Goal: Task Accomplishment & Management: Use online tool/utility

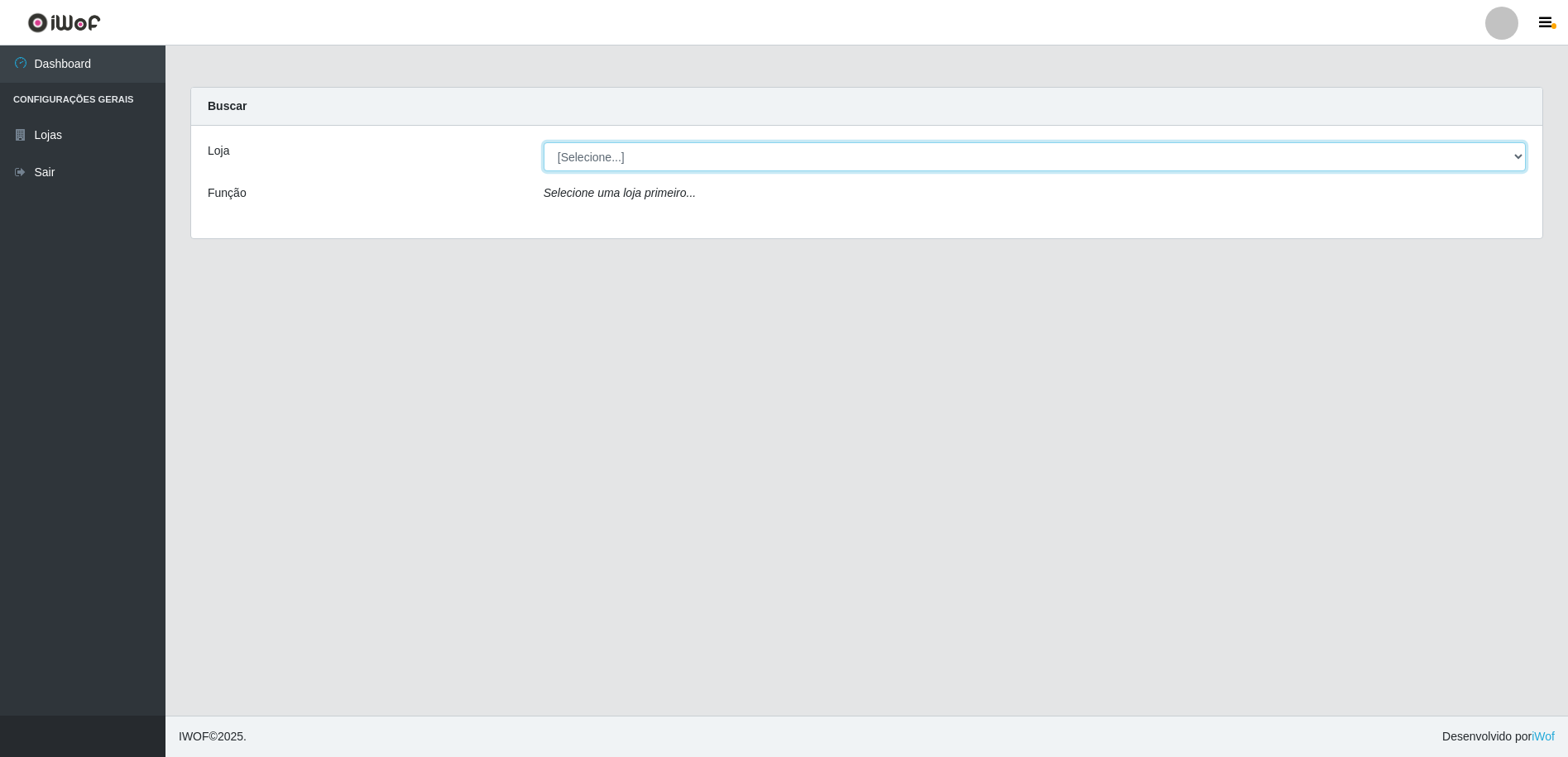
click at [645, 162] on select "[Selecione...] Extrabom - Loja 16 [GEOGRAPHIC_DATA]" at bounding box center [1035, 156] width 983 height 29
select select "450"
click at [544, 142] on select "[Selecione...] Extrabom - Loja 16 [GEOGRAPHIC_DATA]" at bounding box center [1035, 156] width 983 height 29
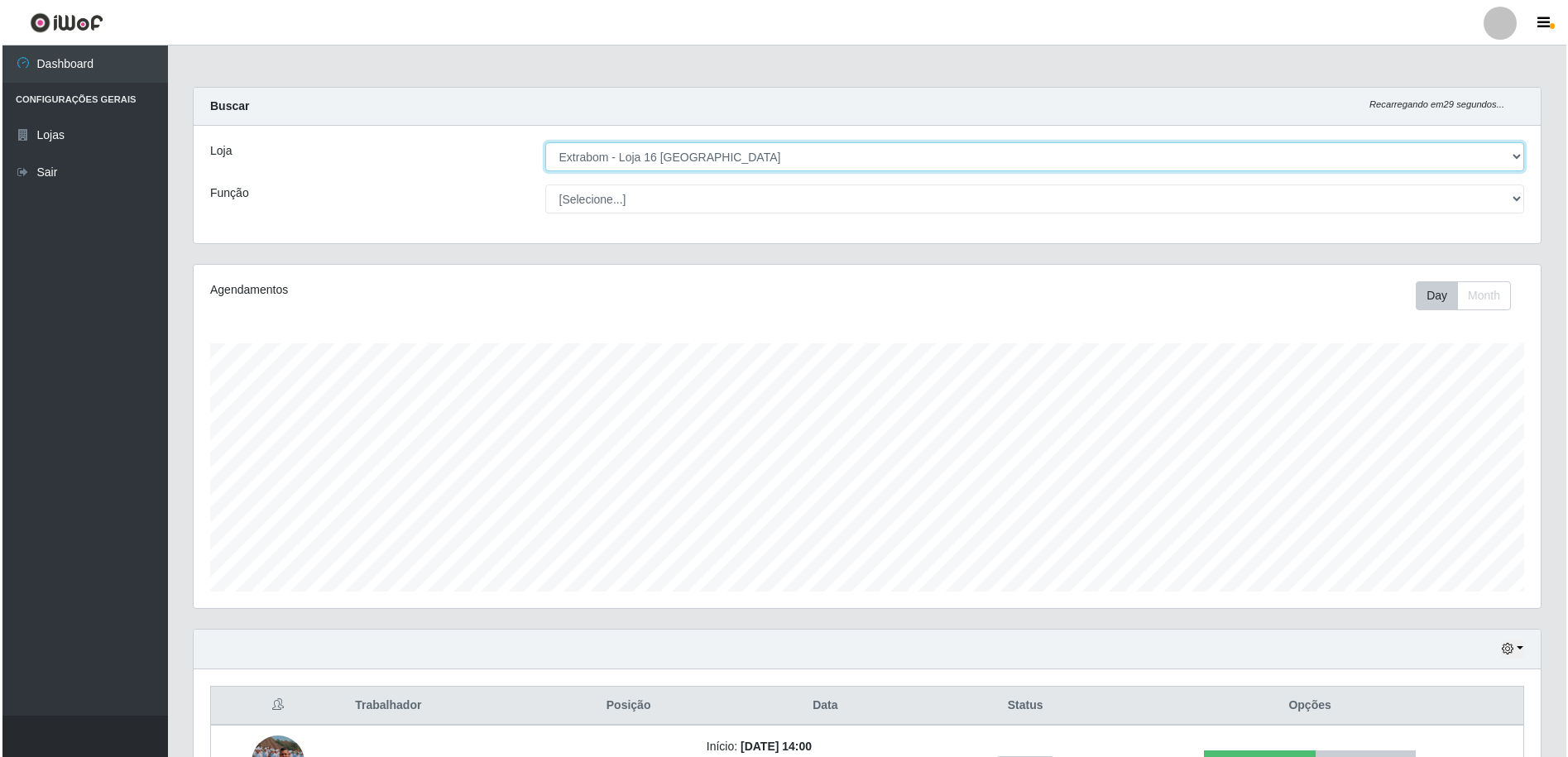
scroll to position [121, 0]
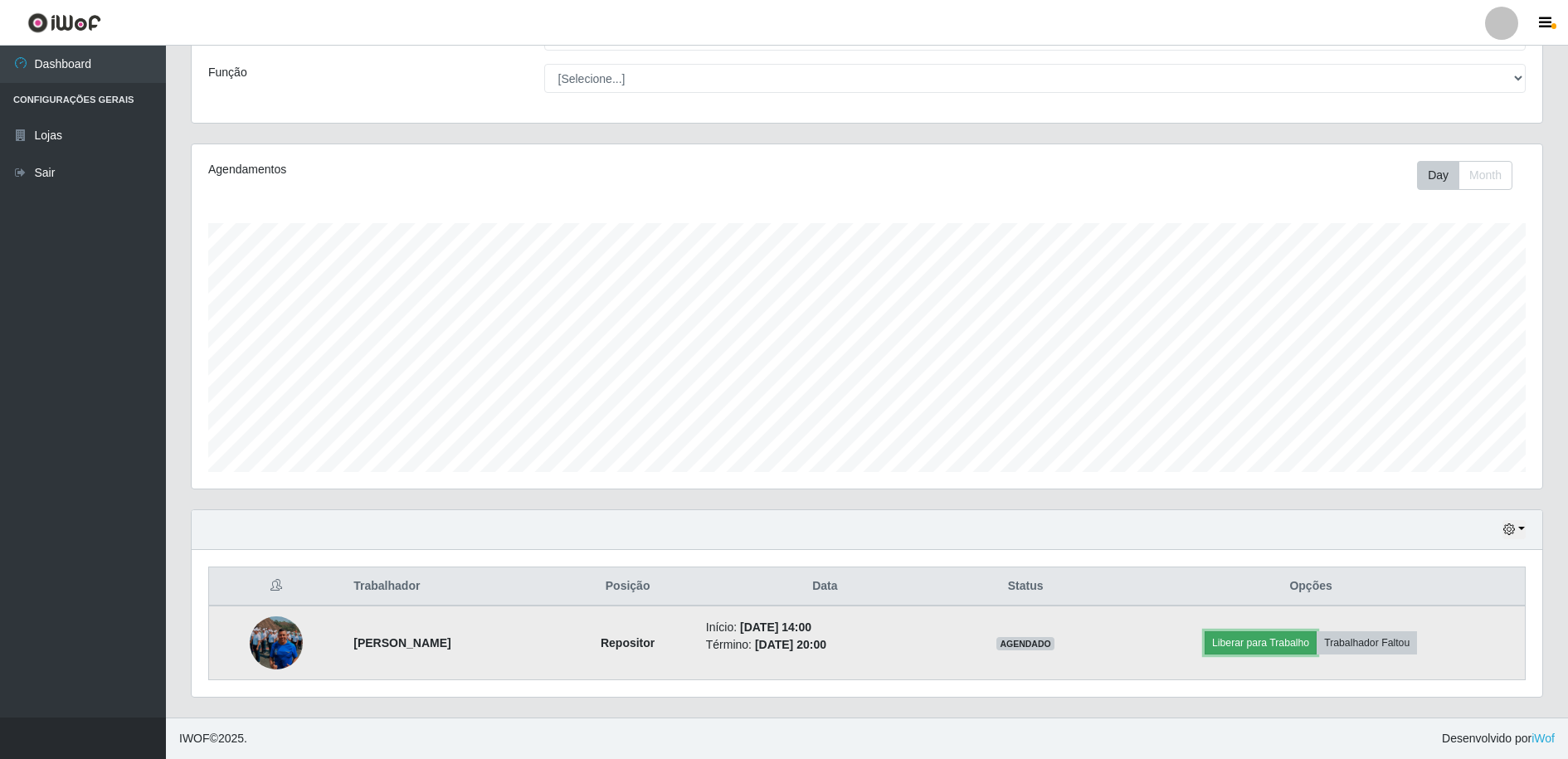
click at [1295, 641] on button "Liberar para Trabalho" at bounding box center [1261, 643] width 112 height 23
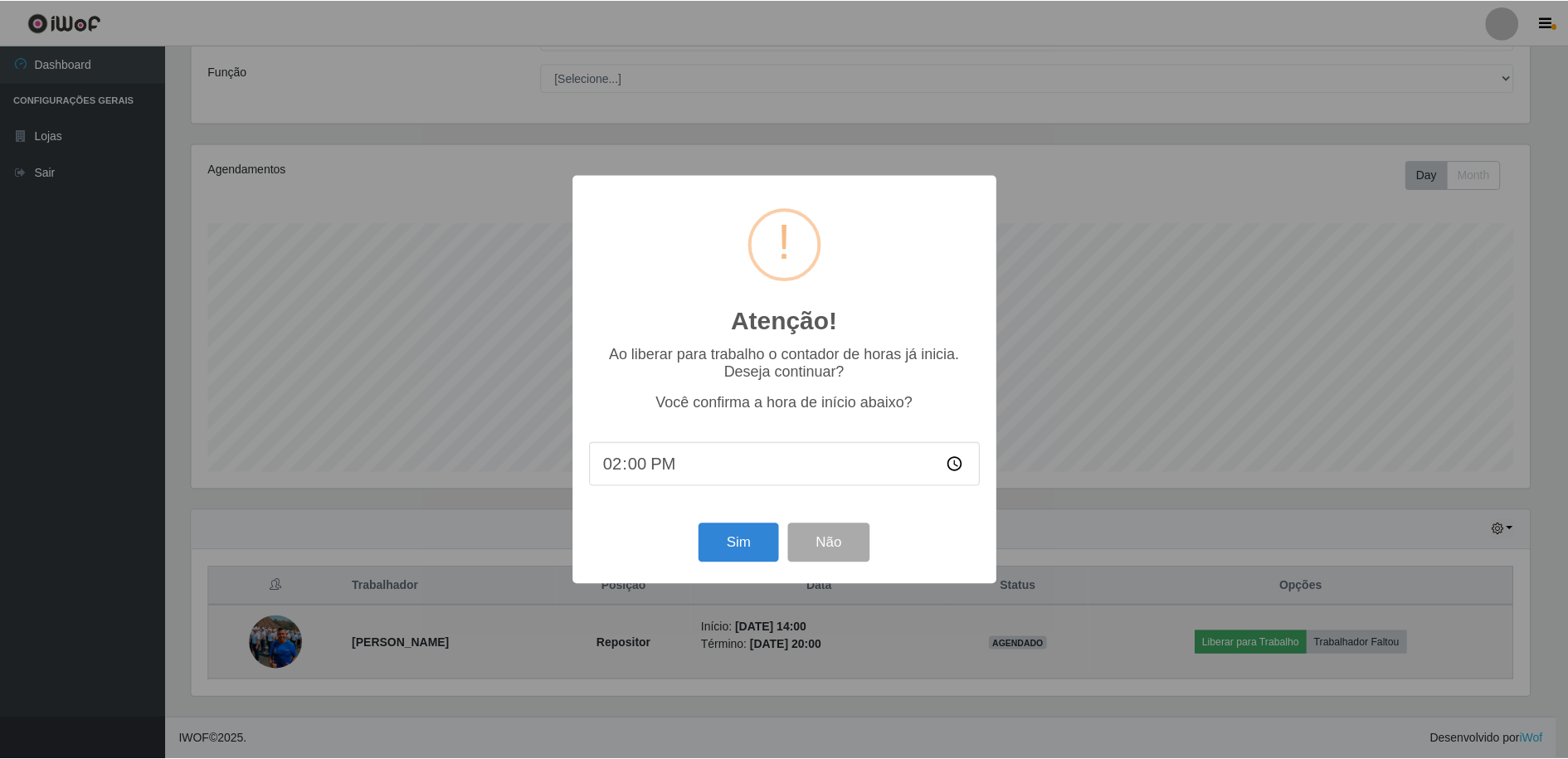
scroll to position [345, 1342]
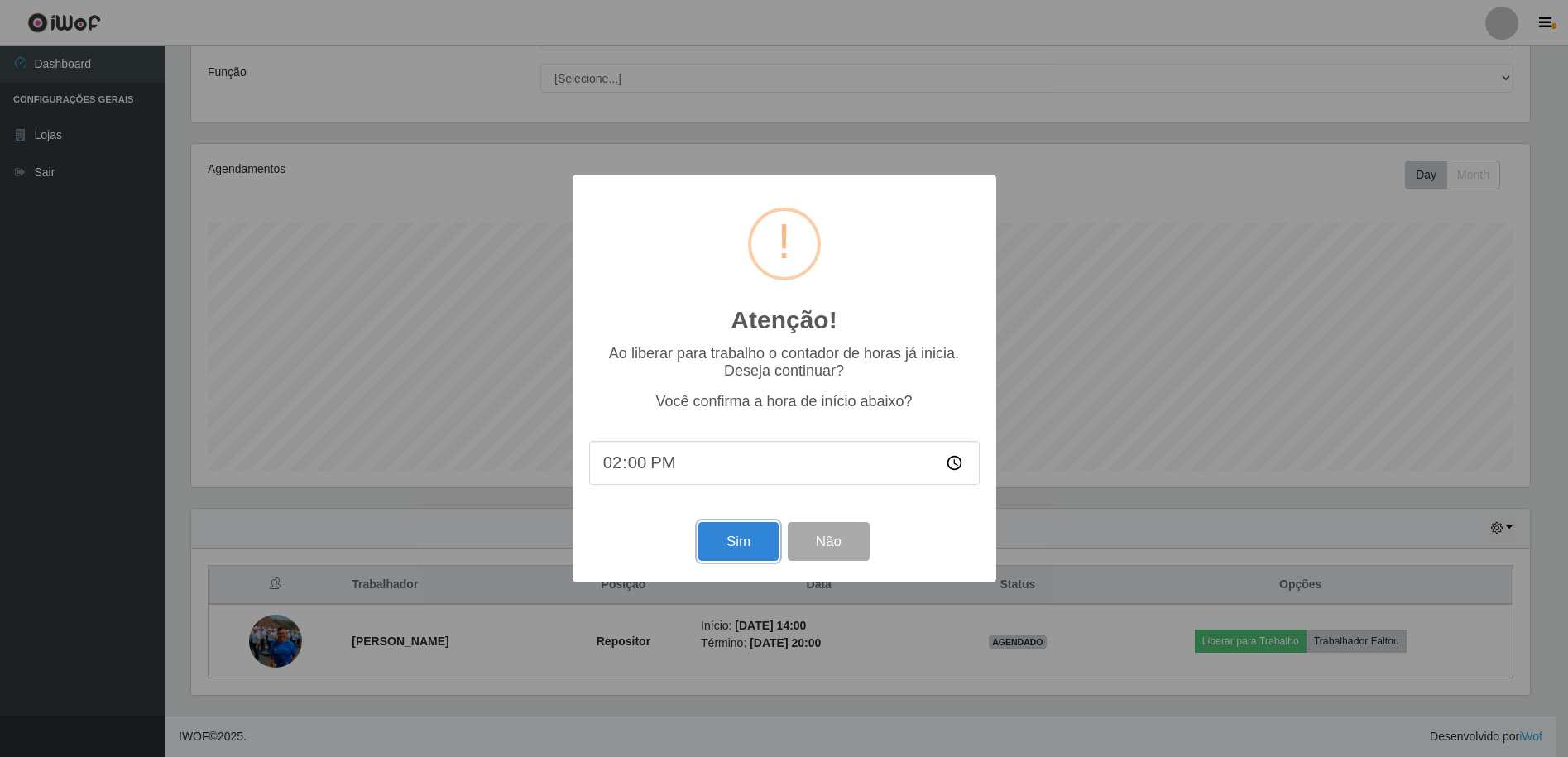
click at [739, 547] on button "Sim" at bounding box center [738, 542] width 80 height 39
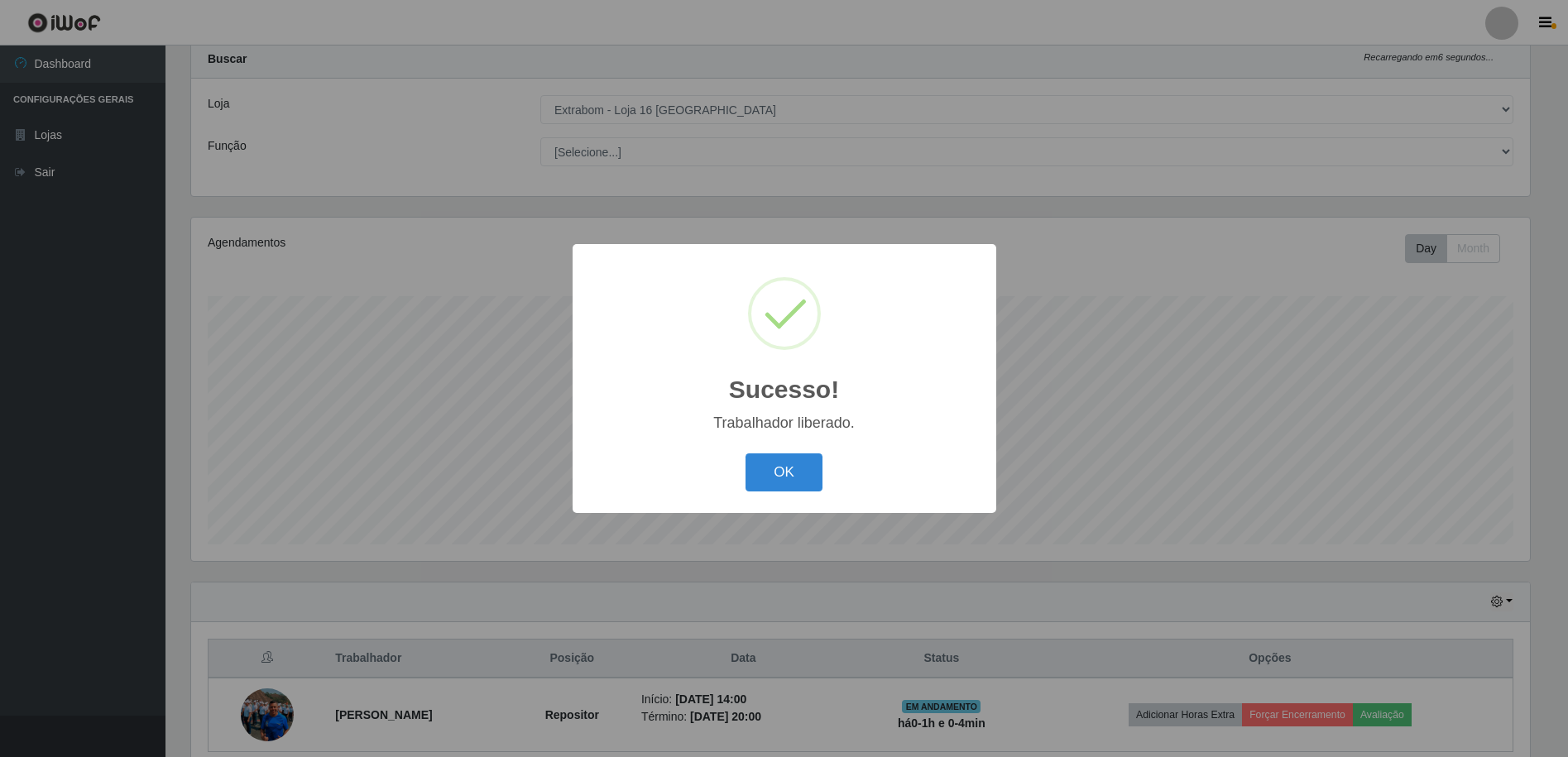
click at [792, 478] on button "OK" at bounding box center [784, 473] width 77 height 39
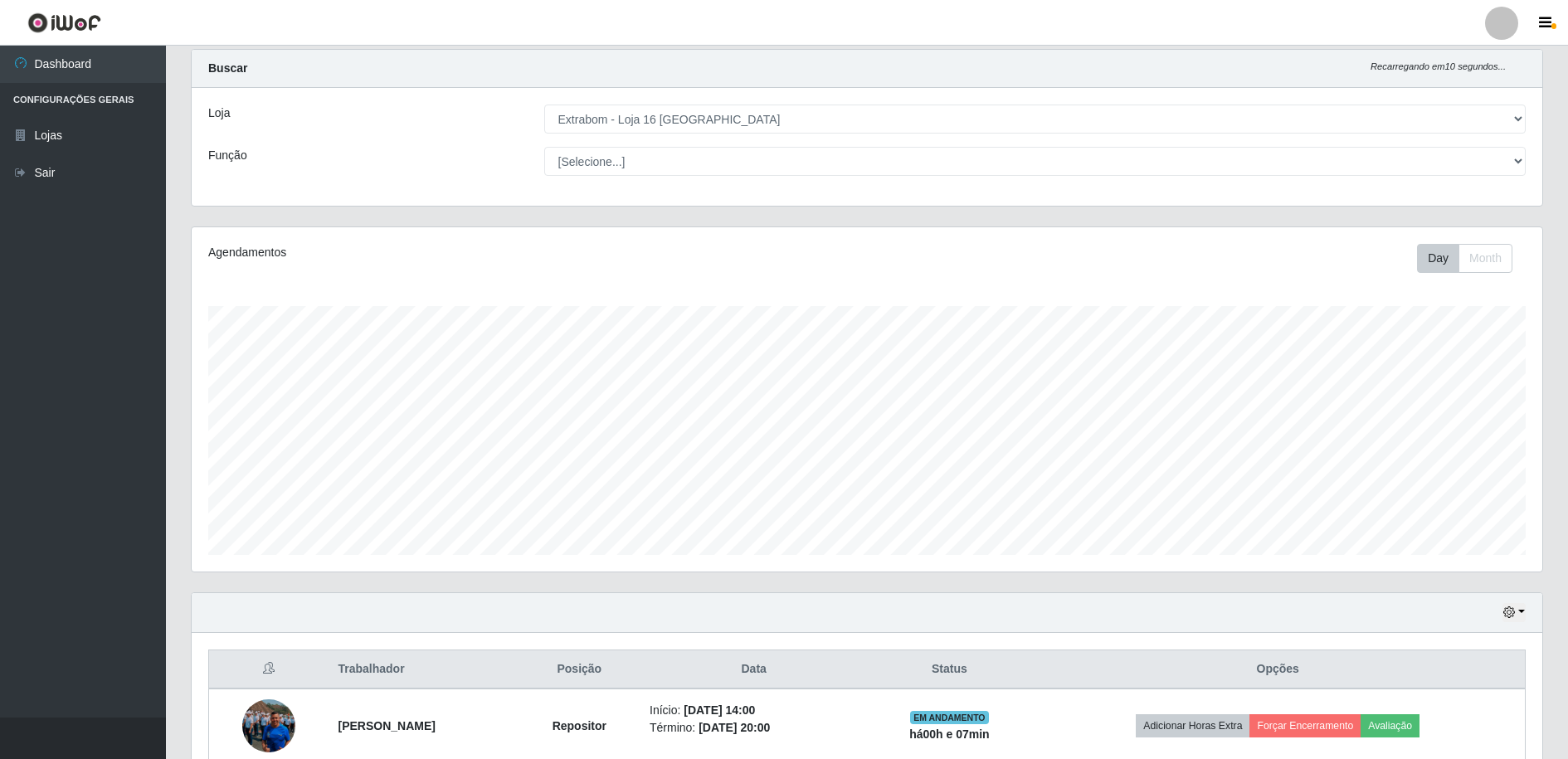
scroll to position [121, 0]
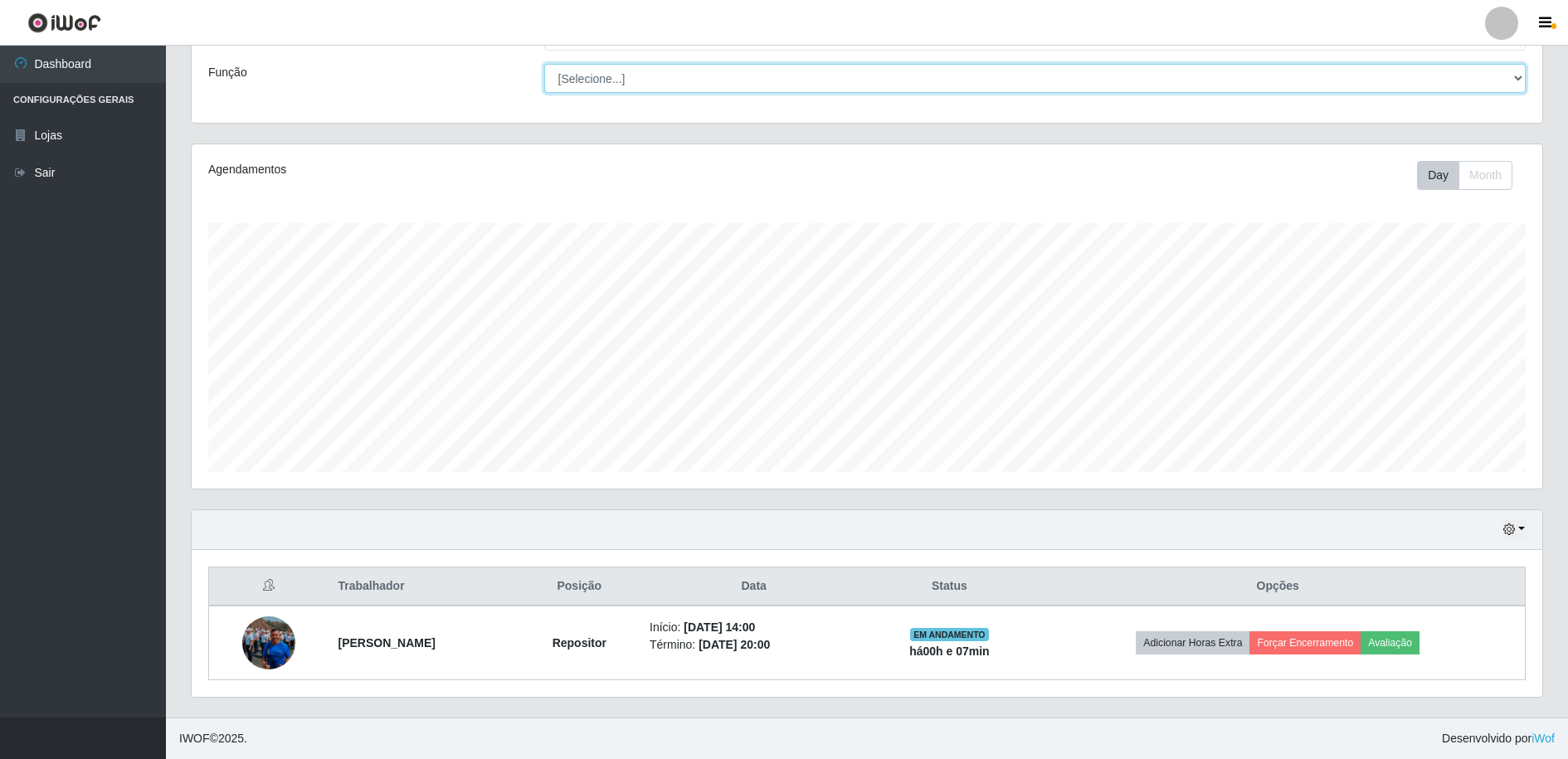
click at [719, 81] on select "[Selecione...] Repositor Repositor + Repositor ++" at bounding box center [1035, 78] width 982 height 29
click at [544, 93] on select "[Selecione...] Repositor Repositor + Repositor ++" at bounding box center [1035, 78] width 982 height 29
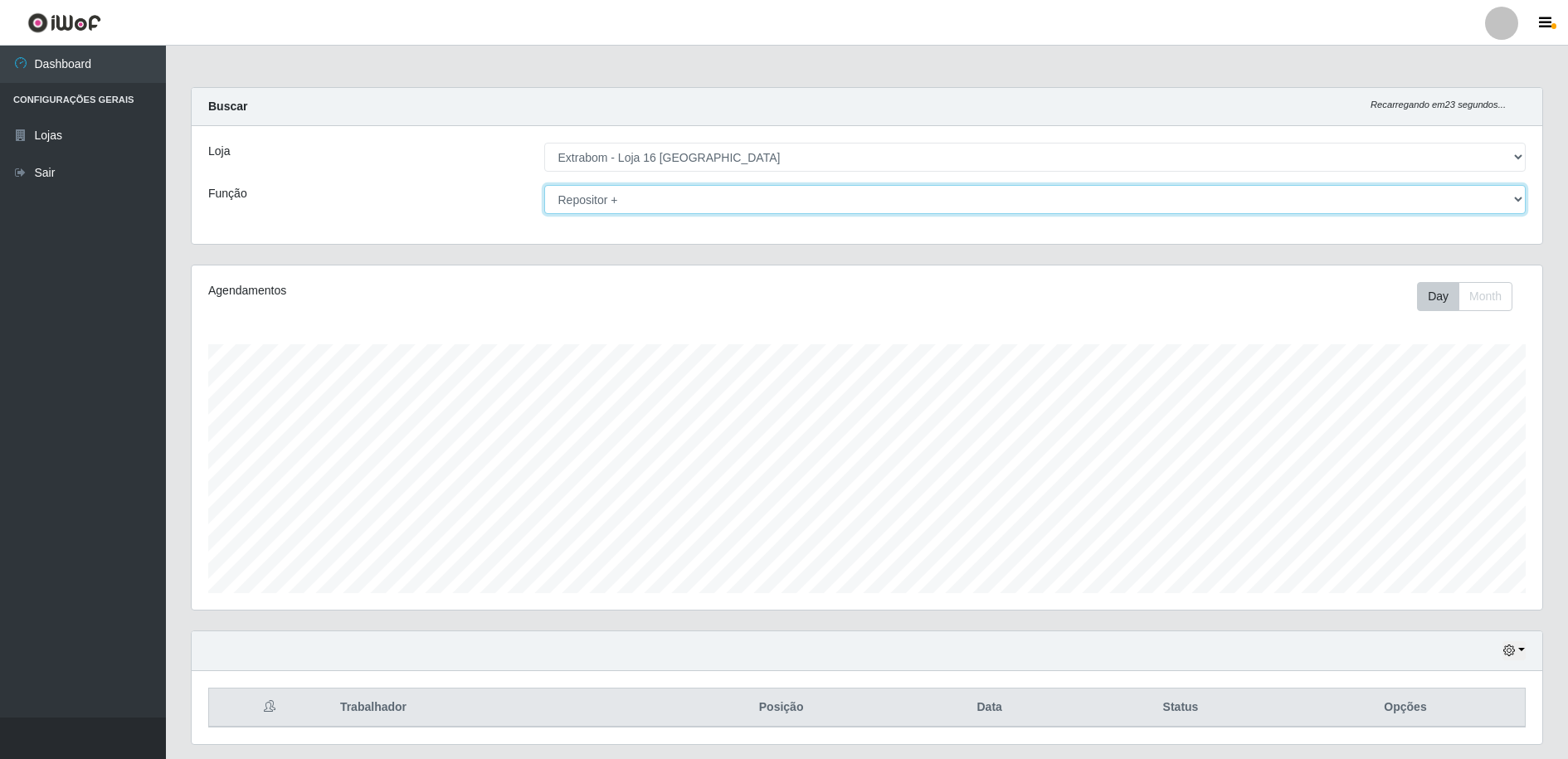
scroll to position [47, 0]
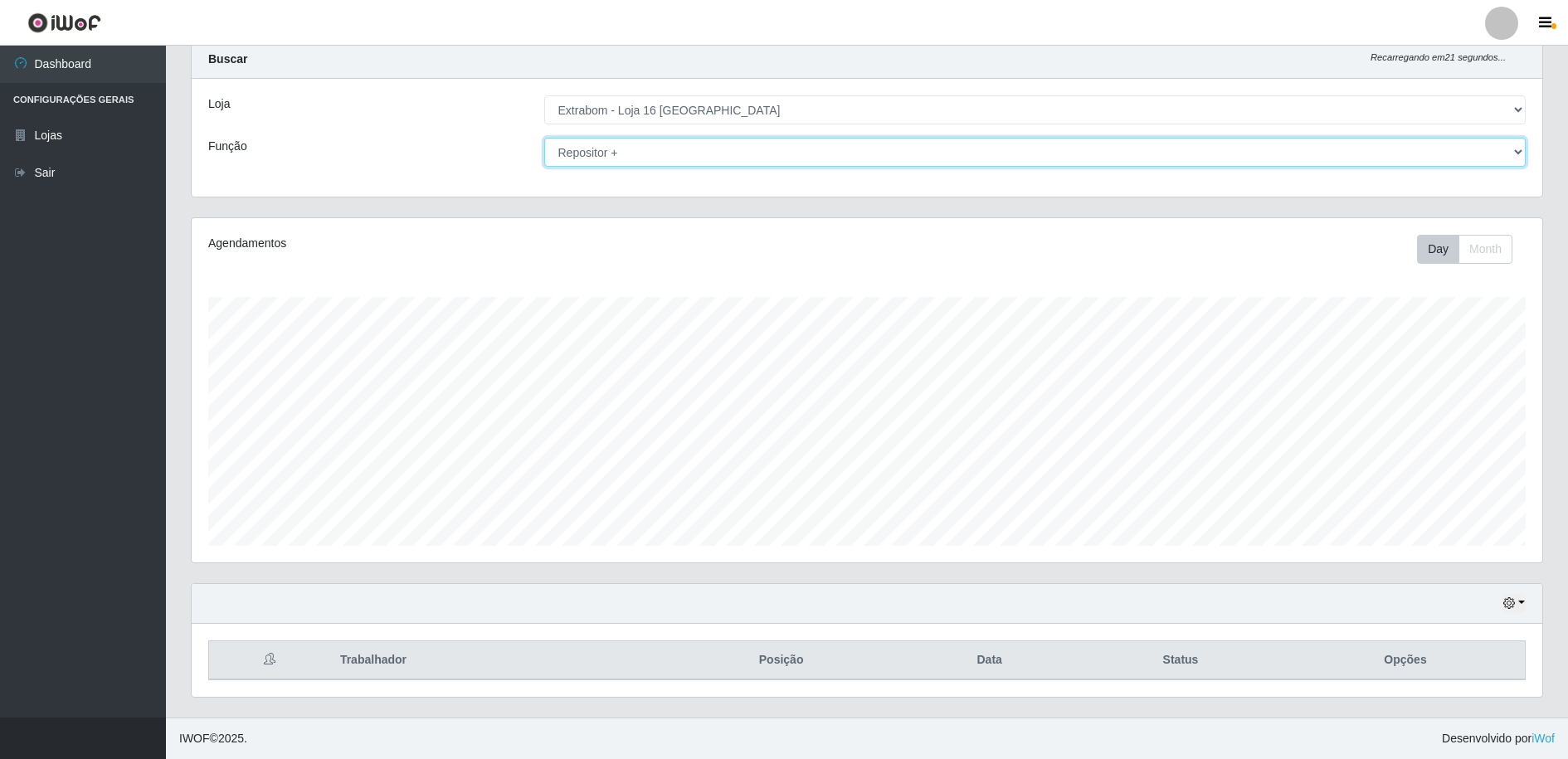
click at [643, 149] on select "[Selecione...] Repositor Repositor + Repositor ++" at bounding box center [1035, 152] width 982 height 29
select select "24"
click at [544, 138] on select "[Selecione...] Repositor Repositor + Repositor ++" at bounding box center [1035, 152] width 982 height 29
